Goal: Task Accomplishment & Management: Manage account settings

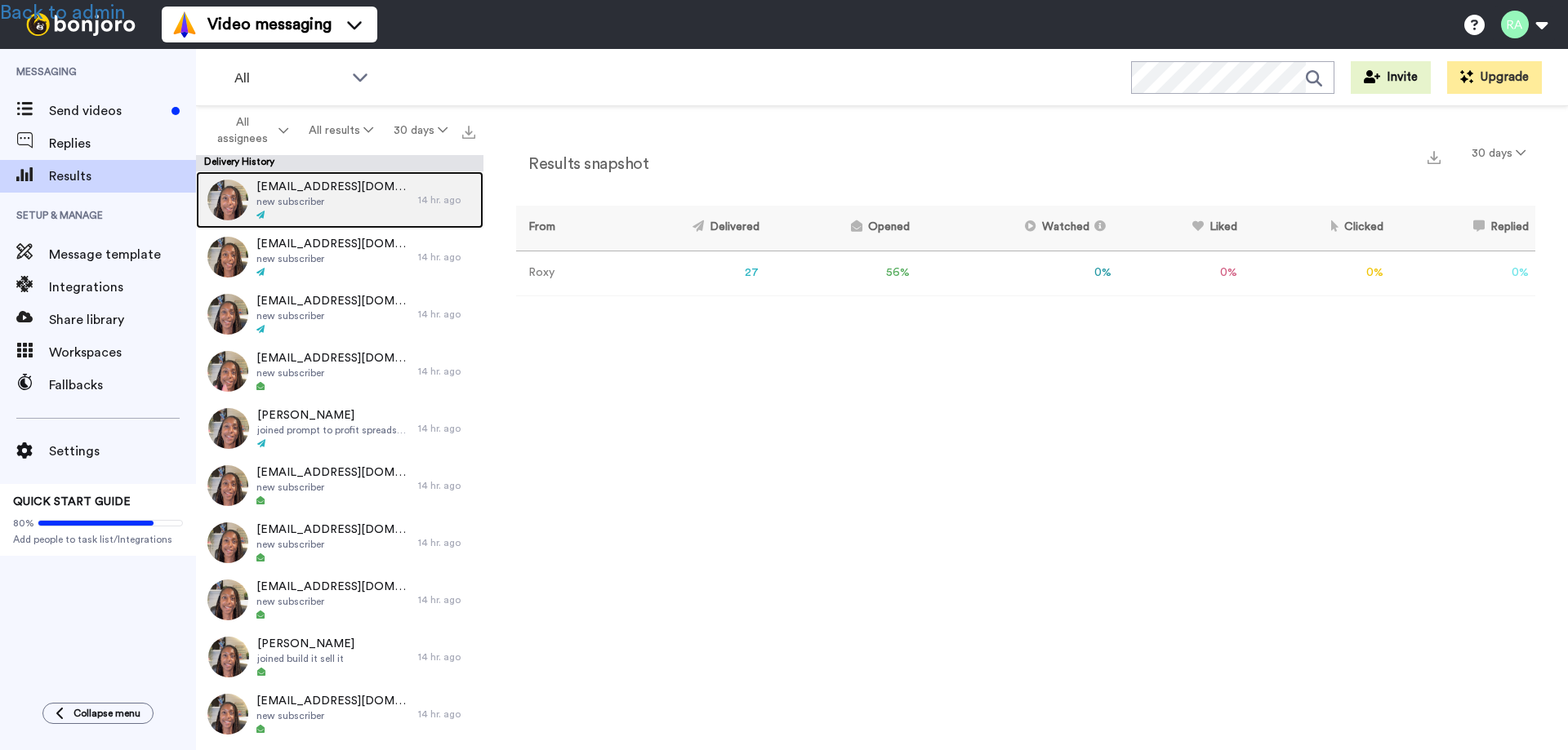
click at [320, 195] on span "new subscriber" at bounding box center [333, 202] width 154 height 13
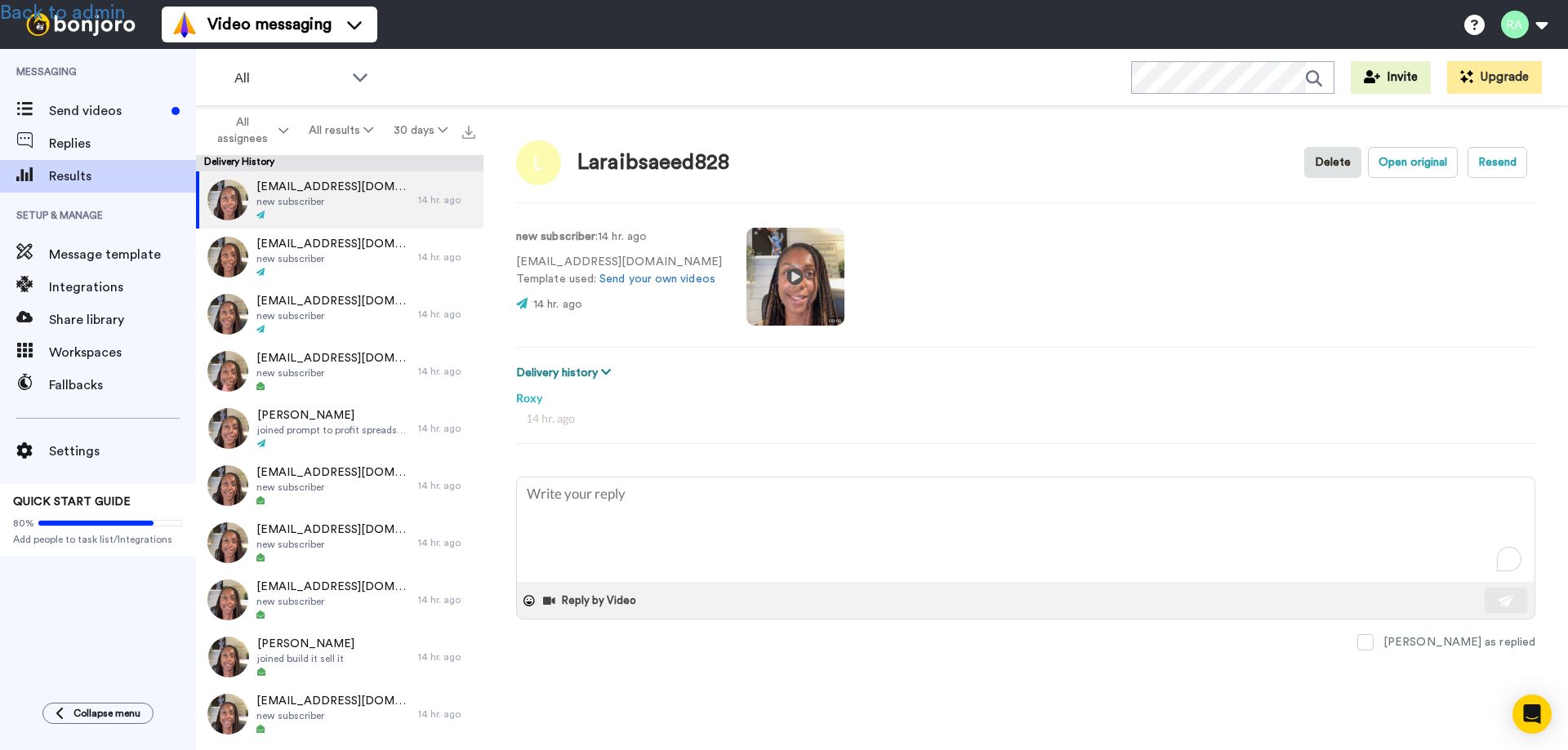
click at [565, 369] on button "Delivery history" at bounding box center [565, 373] width 100 height 18
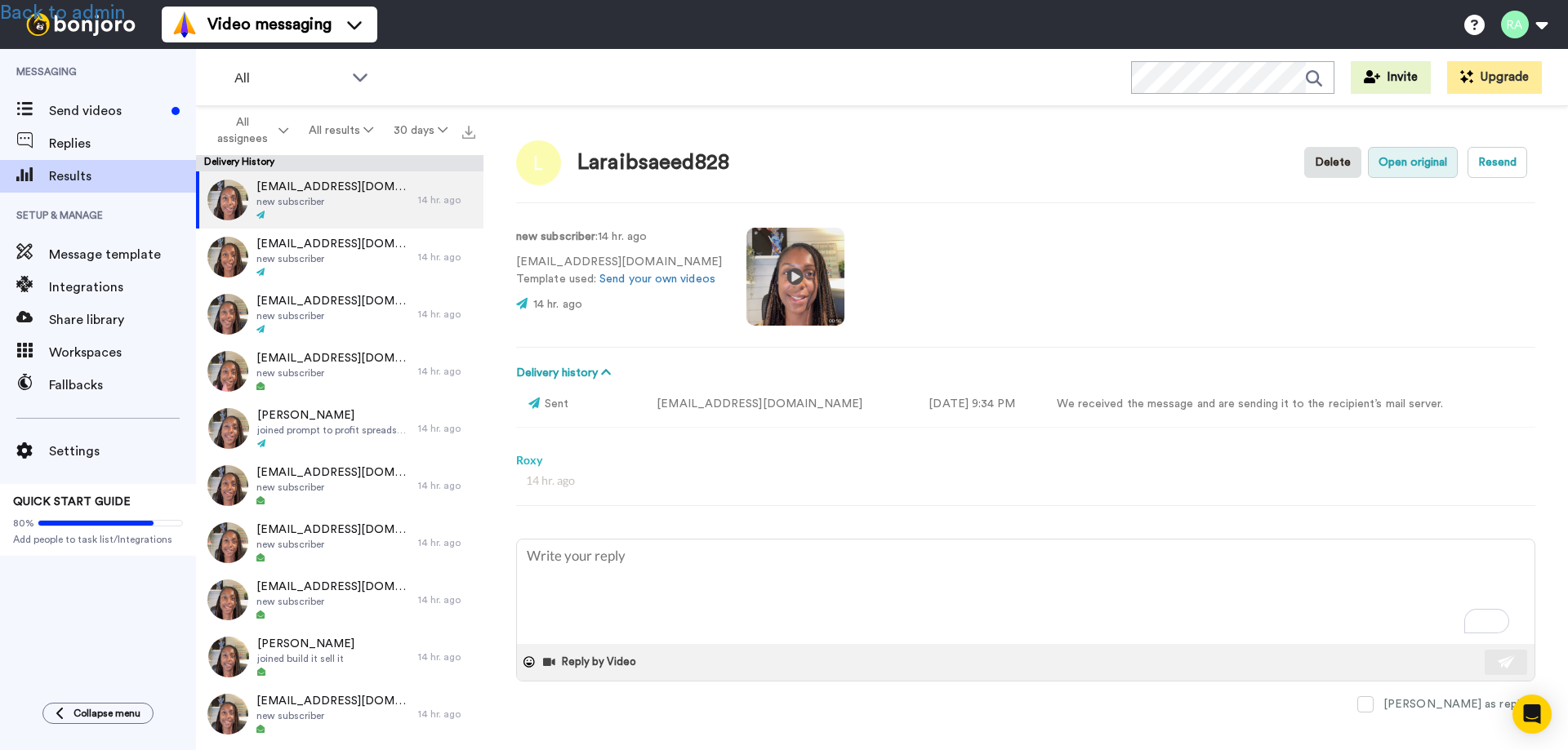
click at [1396, 159] on button "Open original" at bounding box center [1412, 162] width 90 height 31
type textarea "x"
click at [66, 177] on span "Results" at bounding box center [122, 176] width 147 height 20
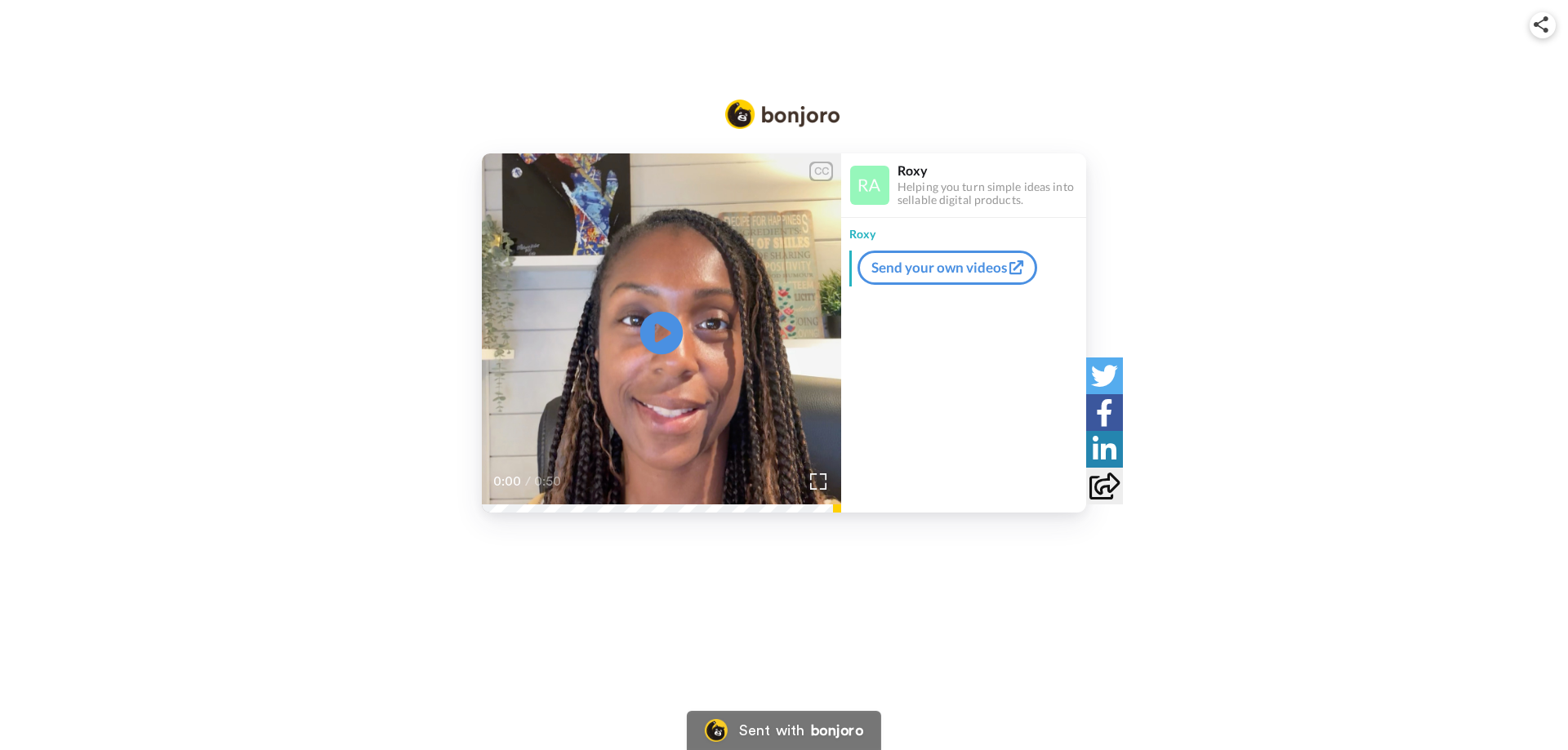
click at [659, 333] on icon "Play/Pause" at bounding box center [661, 334] width 43 height 78
click at [659, 333] on icon at bounding box center [661, 334] width 43 height 43
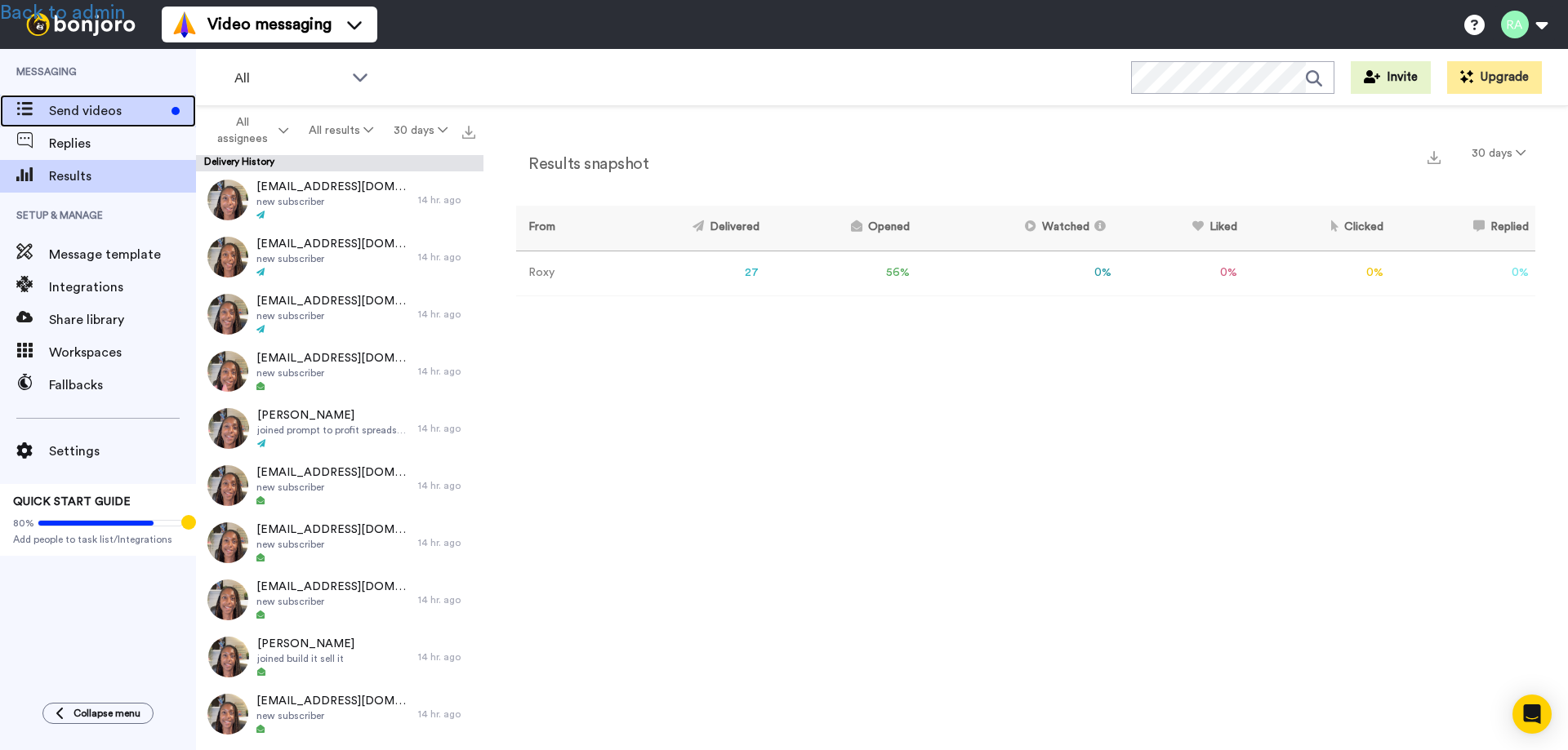
click at [90, 116] on span "Send videos" at bounding box center [107, 111] width 116 height 20
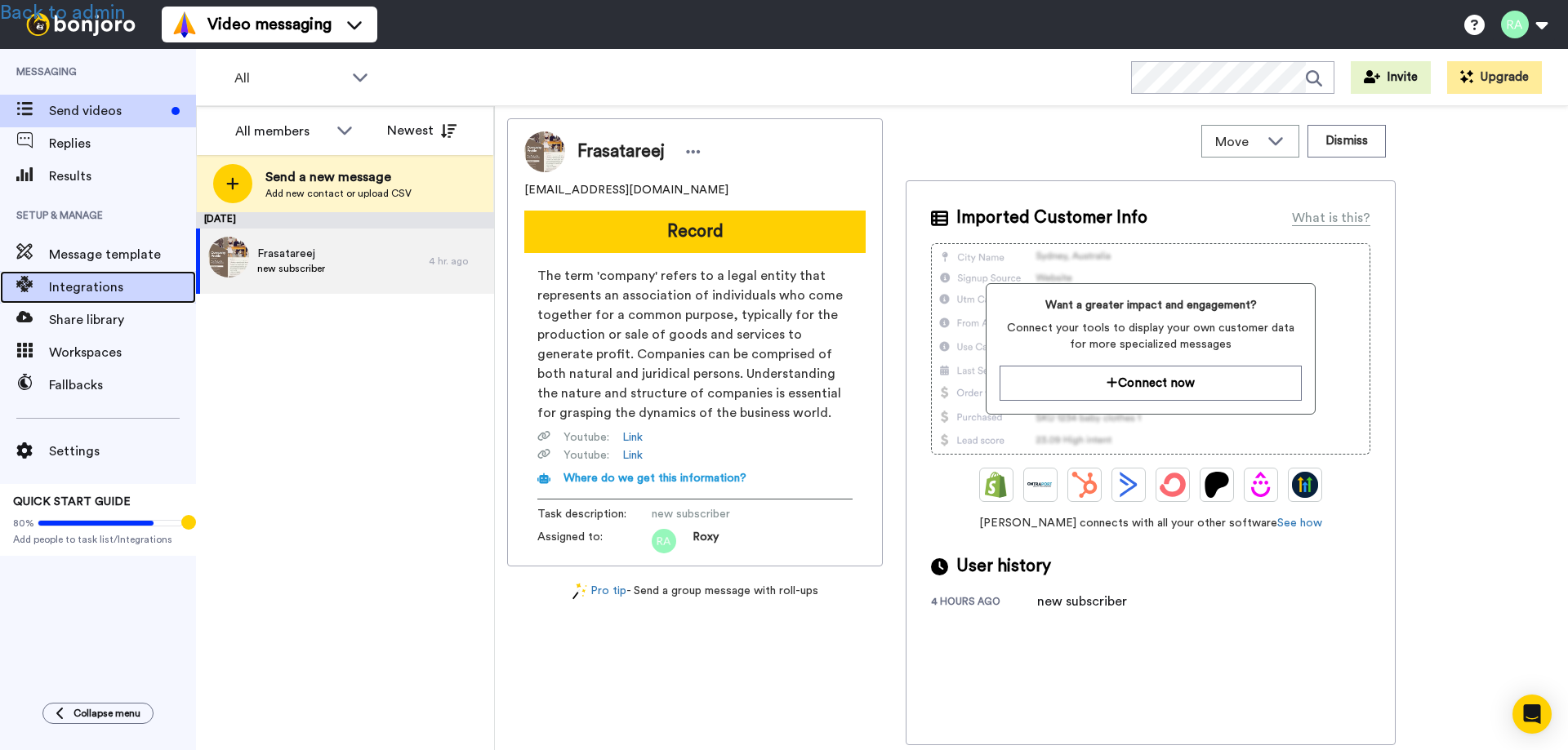
click at [91, 284] on span "Integrations" at bounding box center [122, 288] width 147 height 20
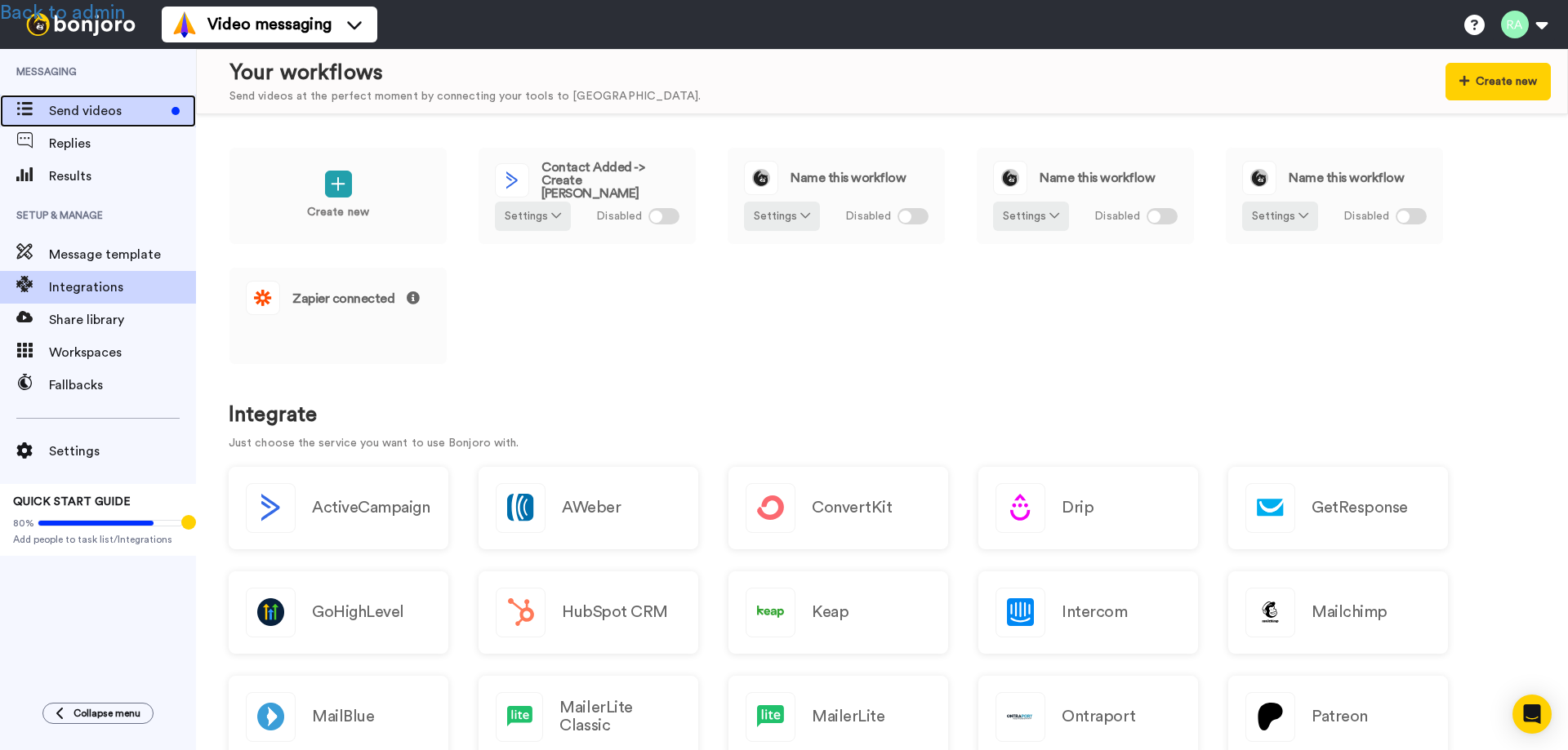
click at [87, 116] on span "Send videos" at bounding box center [107, 111] width 116 height 20
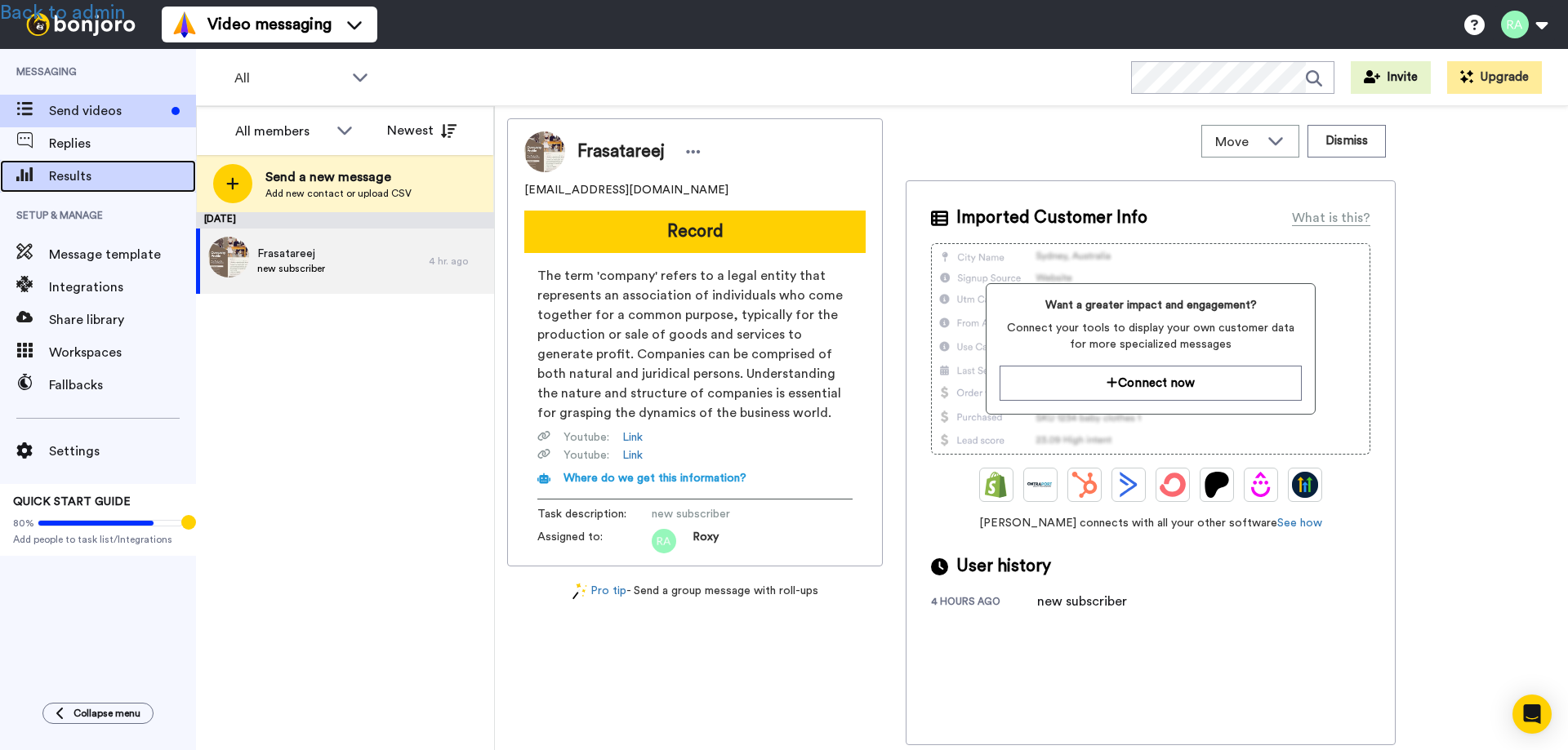
click at [69, 174] on span "Results" at bounding box center [122, 176] width 147 height 20
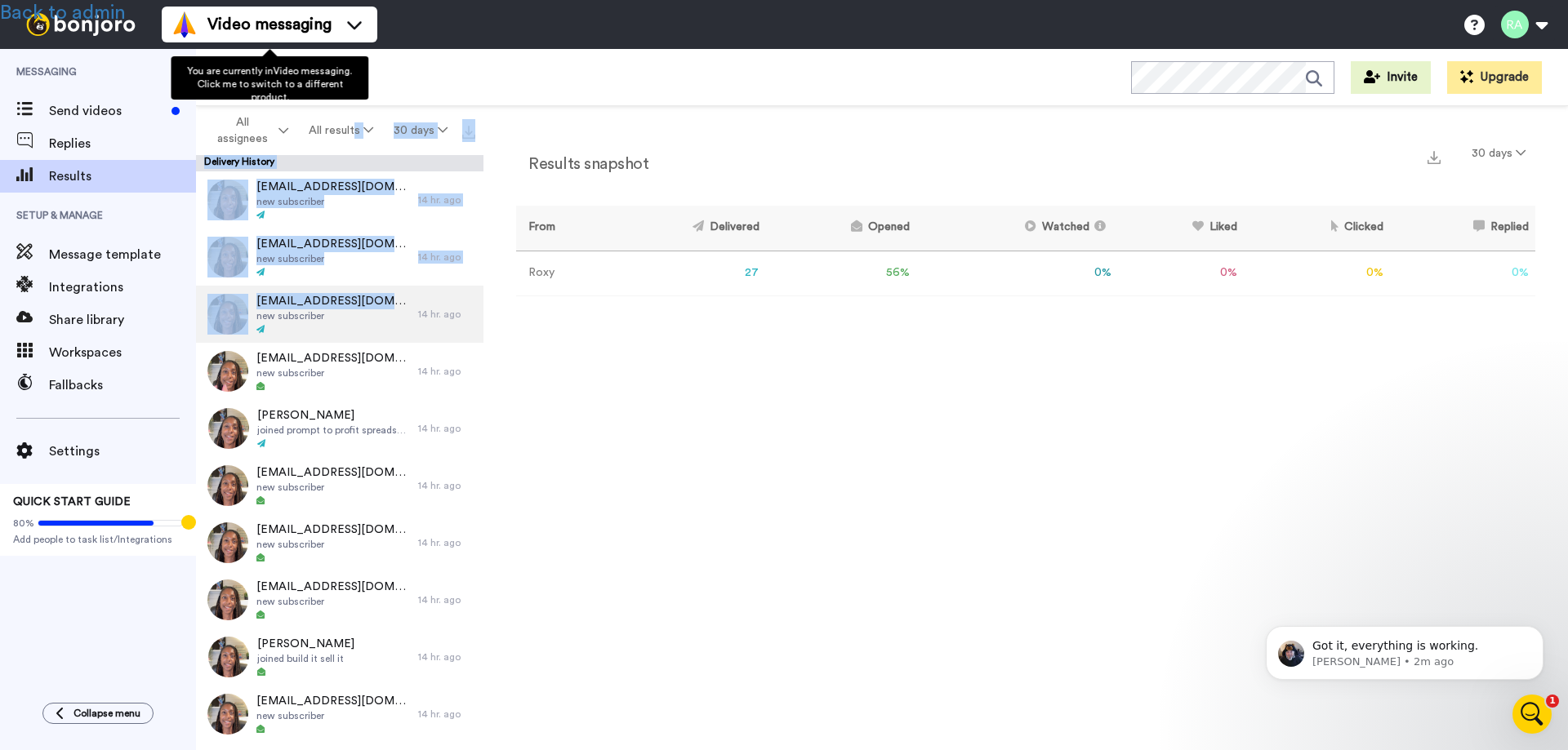
drag, startPoint x: 411, startPoint y: 286, endPoint x: 424, endPoint y: 314, distance: 30.9
click at [422, 309] on div "All assignees All results 30 days Delivery History laraibsaeed828@gmail.com new…" at bounding box center [340, 456] width 288 height 701
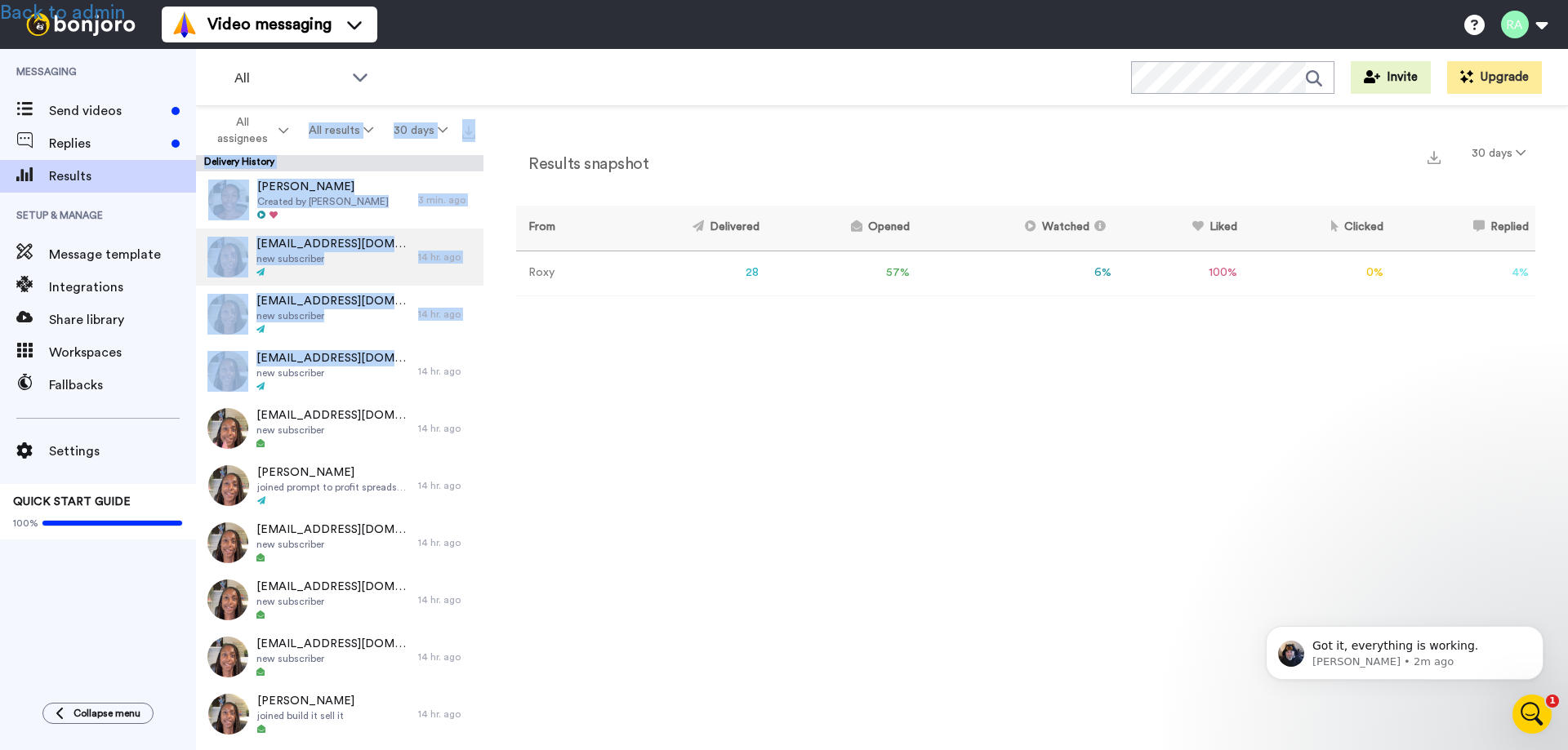
click at [315, 202] on span "Created by Roxy" at bounding box center [322, 202] width 131 height 13
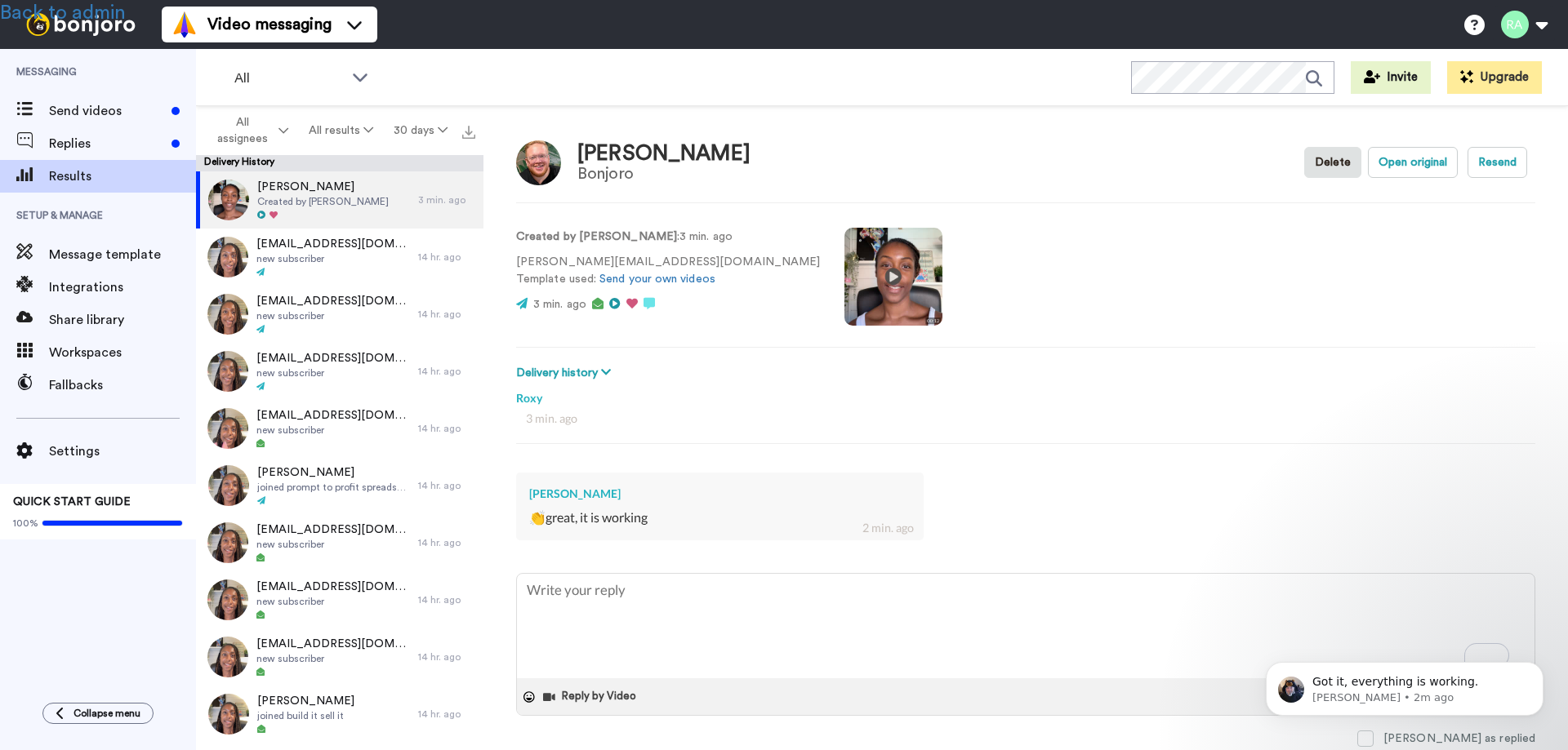
click at [710, 417] on div "3 min. ago" at bounding box center [1025, 419] width 1000 height 16
click at [96, 10] on link "Back to admin" at bounding box center [62, 14] width 126 height 20
type textarea "x"
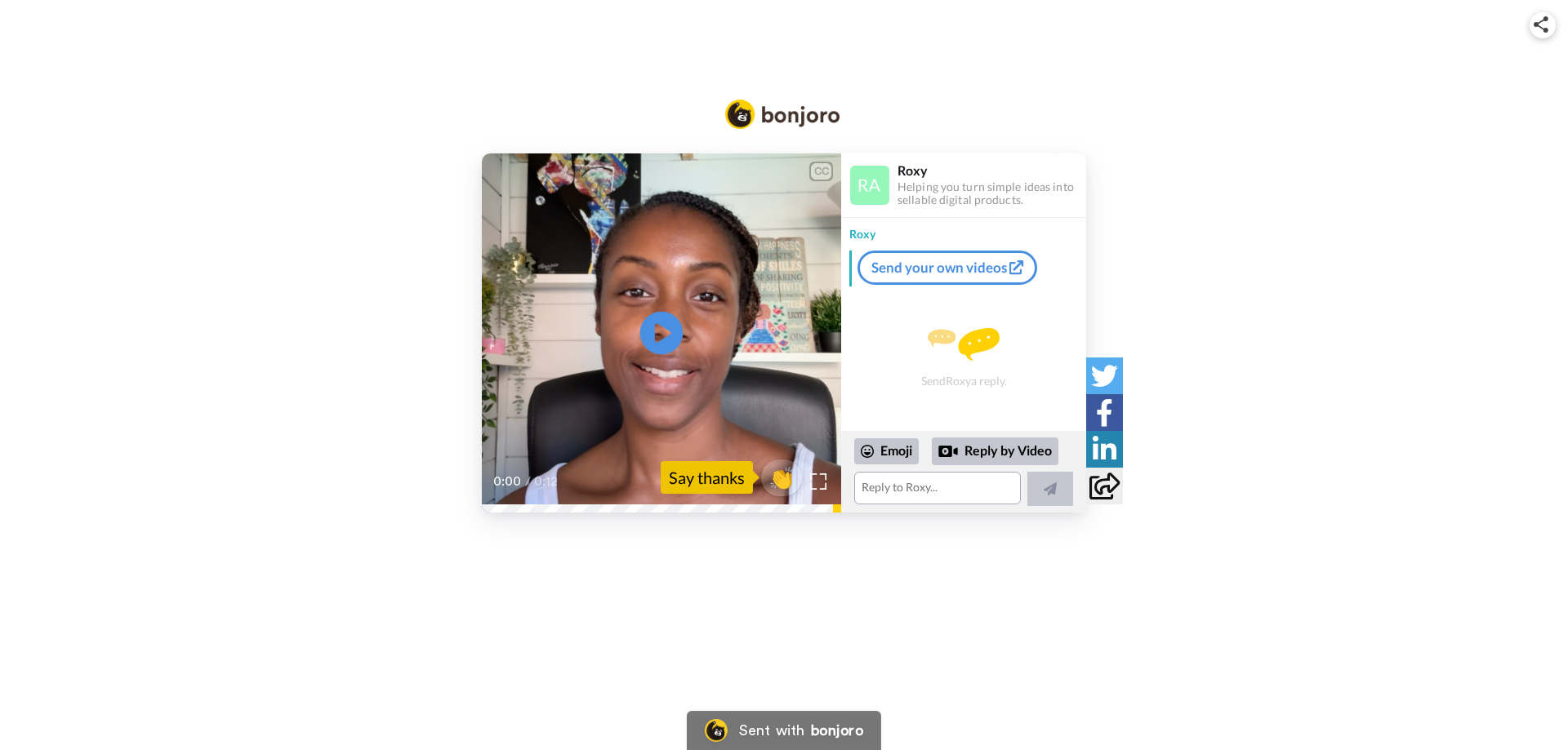
click at [658, 333] on icon "Play/Pause" at bounding box center [661, 334] width 43 height 78
click at [780, 475] on span "👏" at bounding box center [782, 478] width 52 height 33
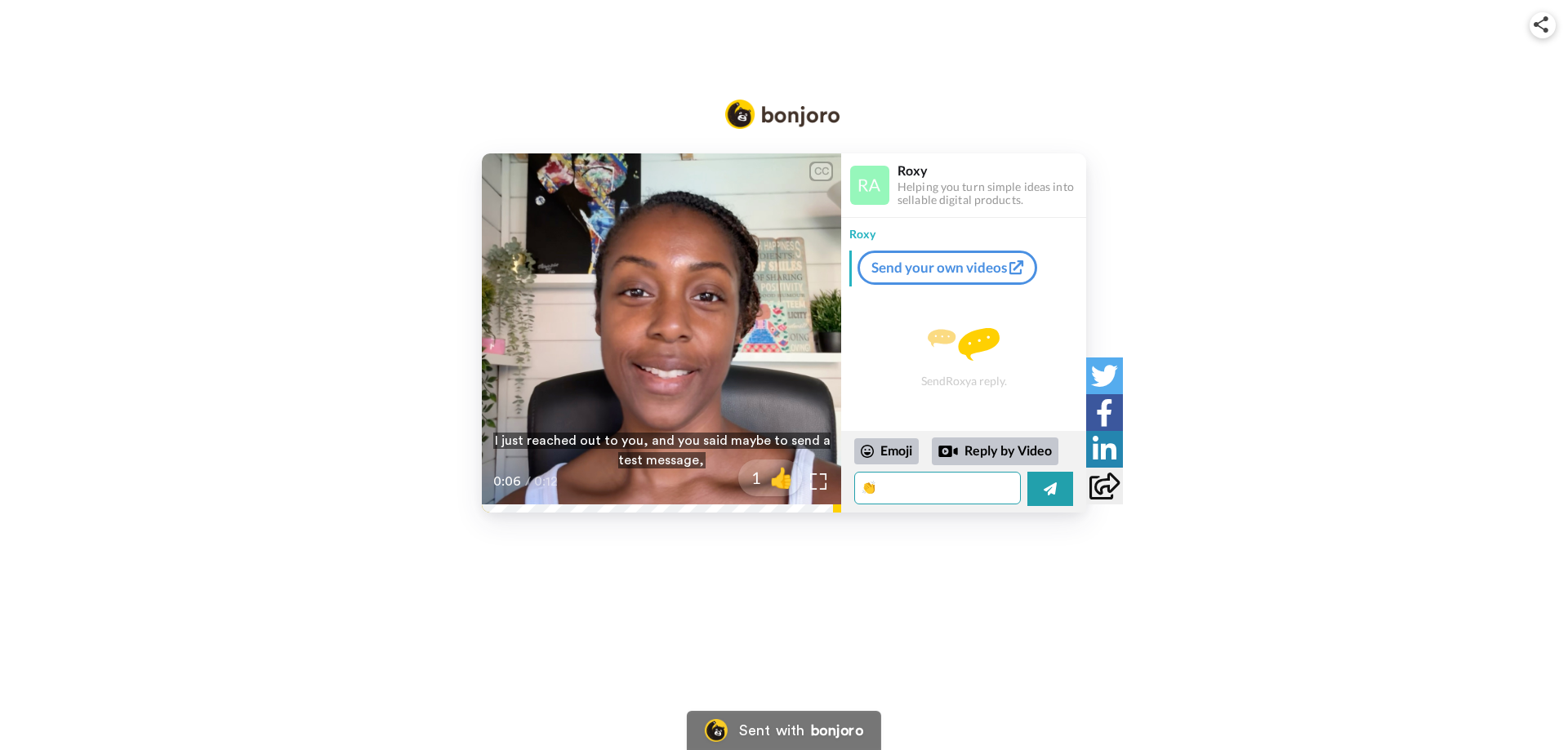
click at [917, 493] on textarea "👏" at bounding box center [937, 489] width 166 height 33
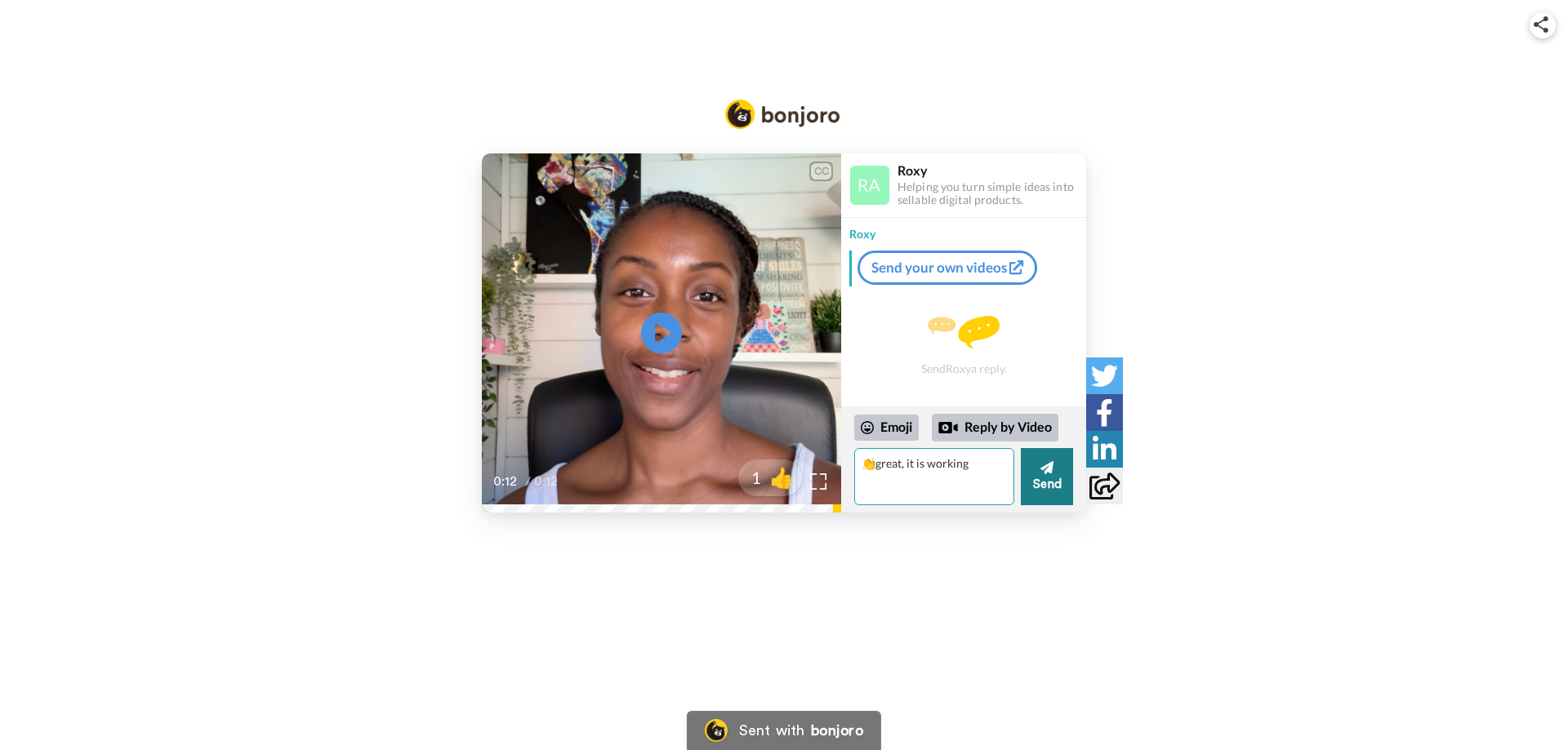
type textarea "👏great, it is working"
click at [1038, 470] on button "Send" at bounding box center [1047, 476] width 52 height 57
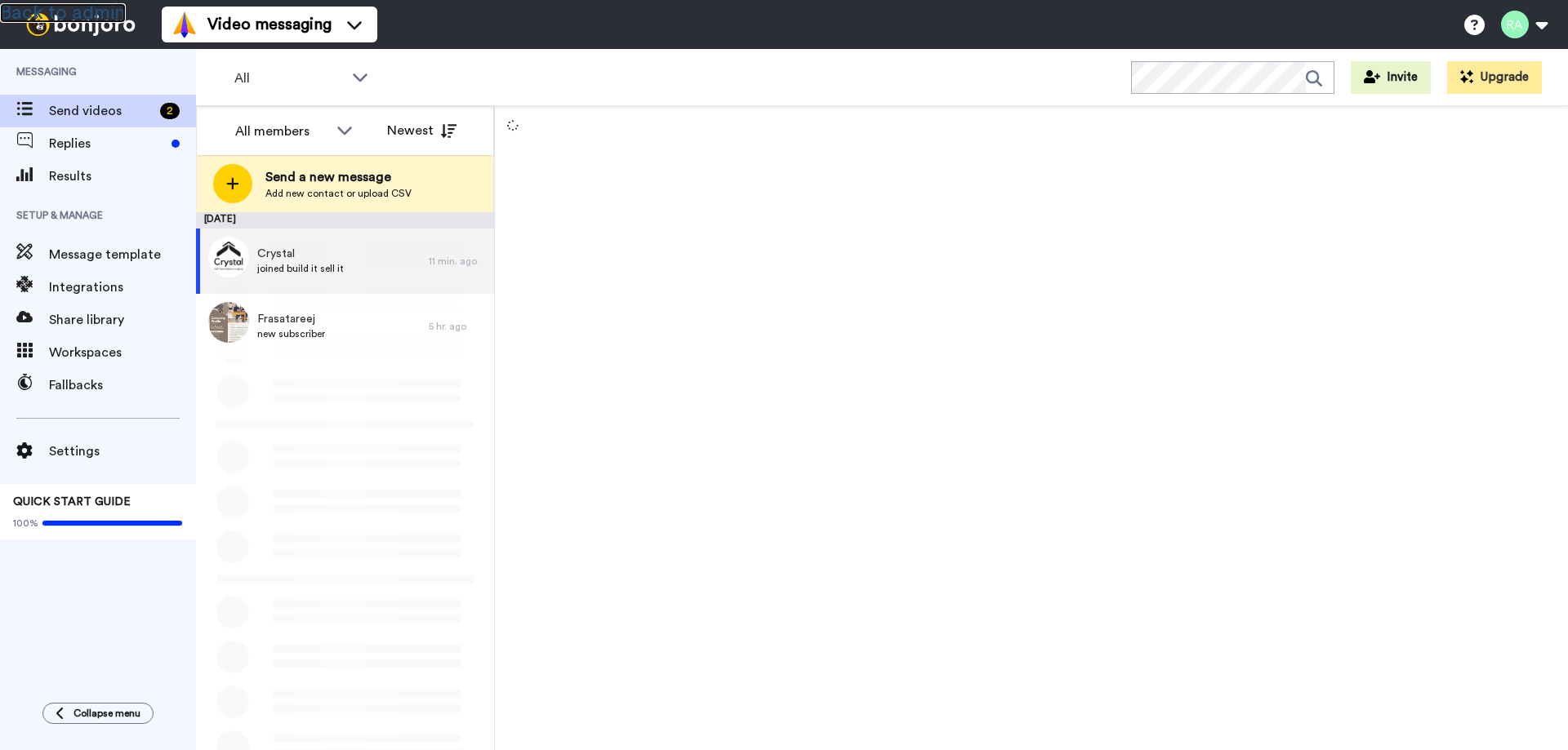
click at [89, 12] on link "Back to admin" at bounding box center [62, 14] width 126 height 20
